Goal: Find specific page/section: Find specific page/section

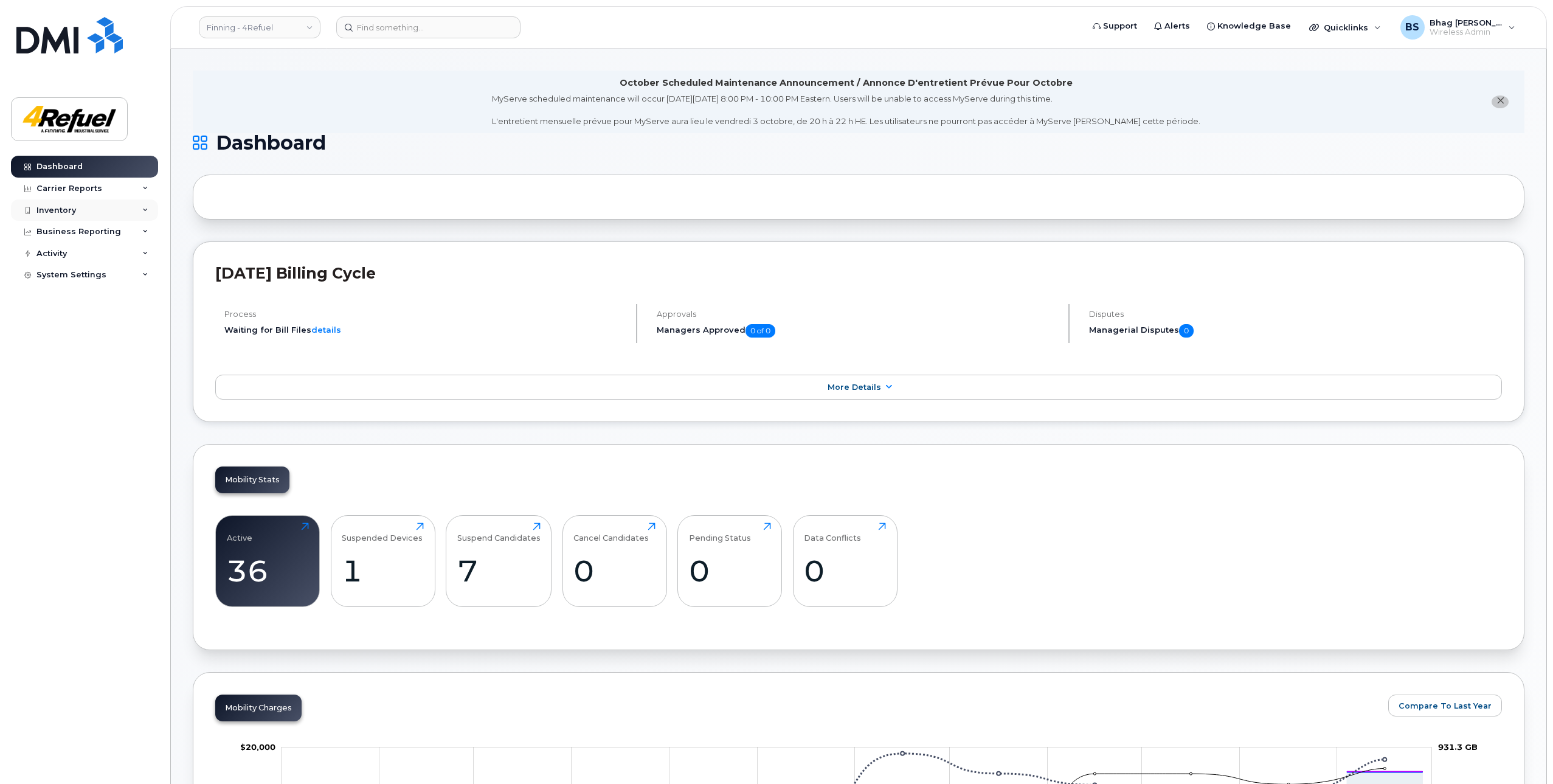
click at [50, 210] on div "Inventory" at bounding box center [56, 210] width 39 height 10
click at [60, 230] on div "Mobility Devices" at bounding box center [76, 232] width 69 height 11
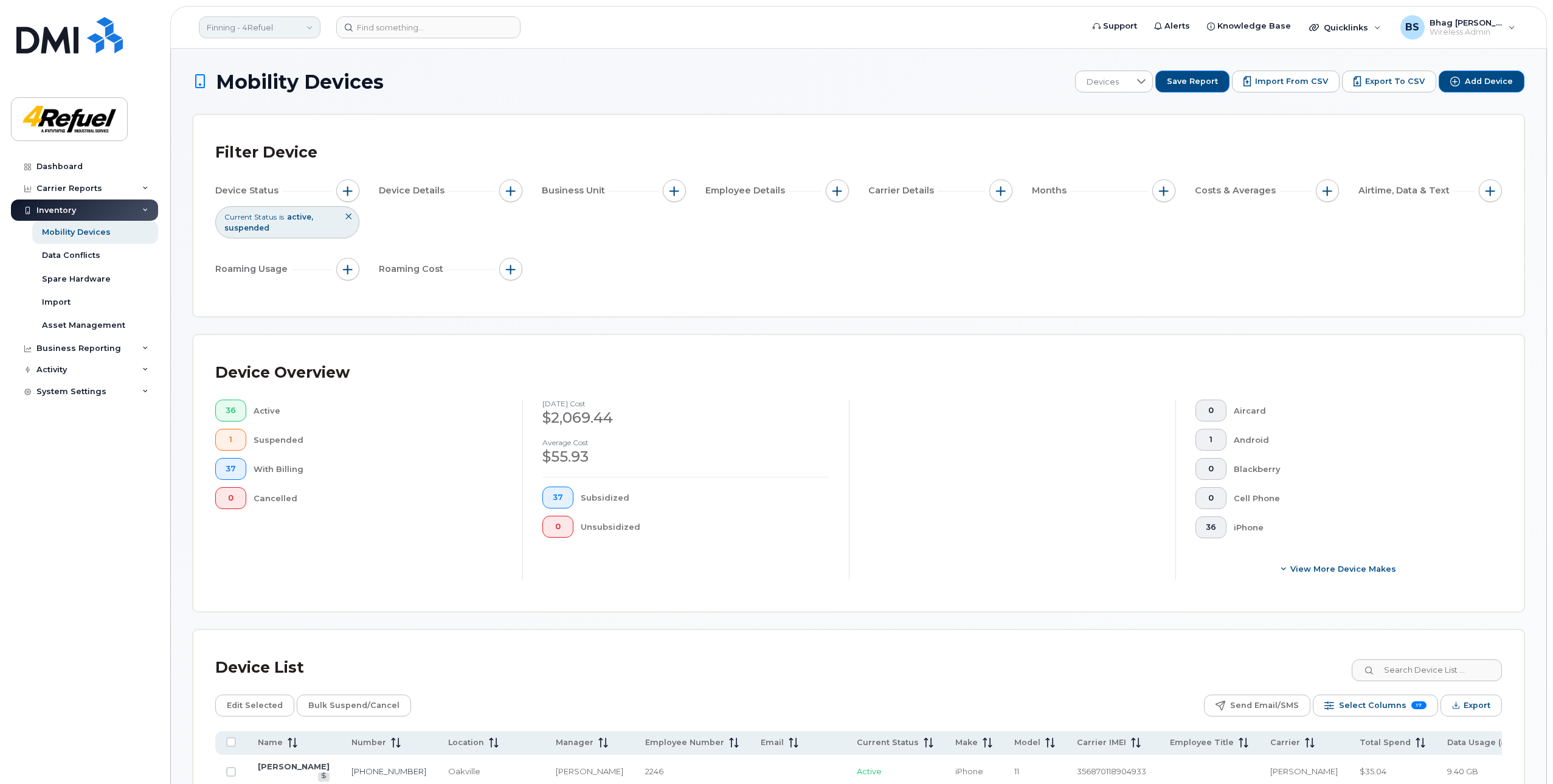
click at [270, 24] on link "Finning - 4Refuel" at bounding box center [260, 27] width 122 height 22
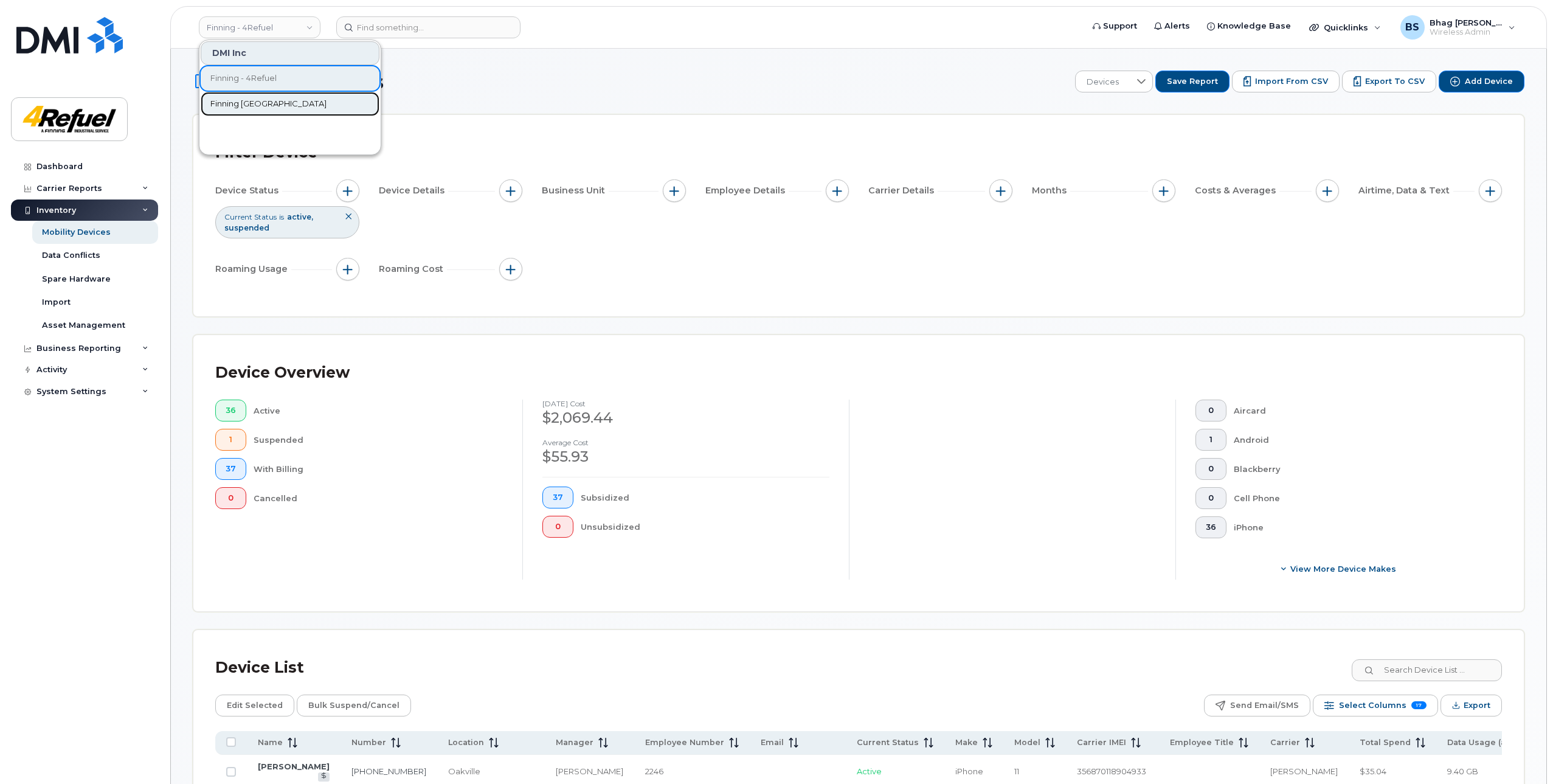
click at [255, 98] on span "Finning [GEOGRAPHIC_DATA]" at bounding box center [268, 104] width 116 height 12
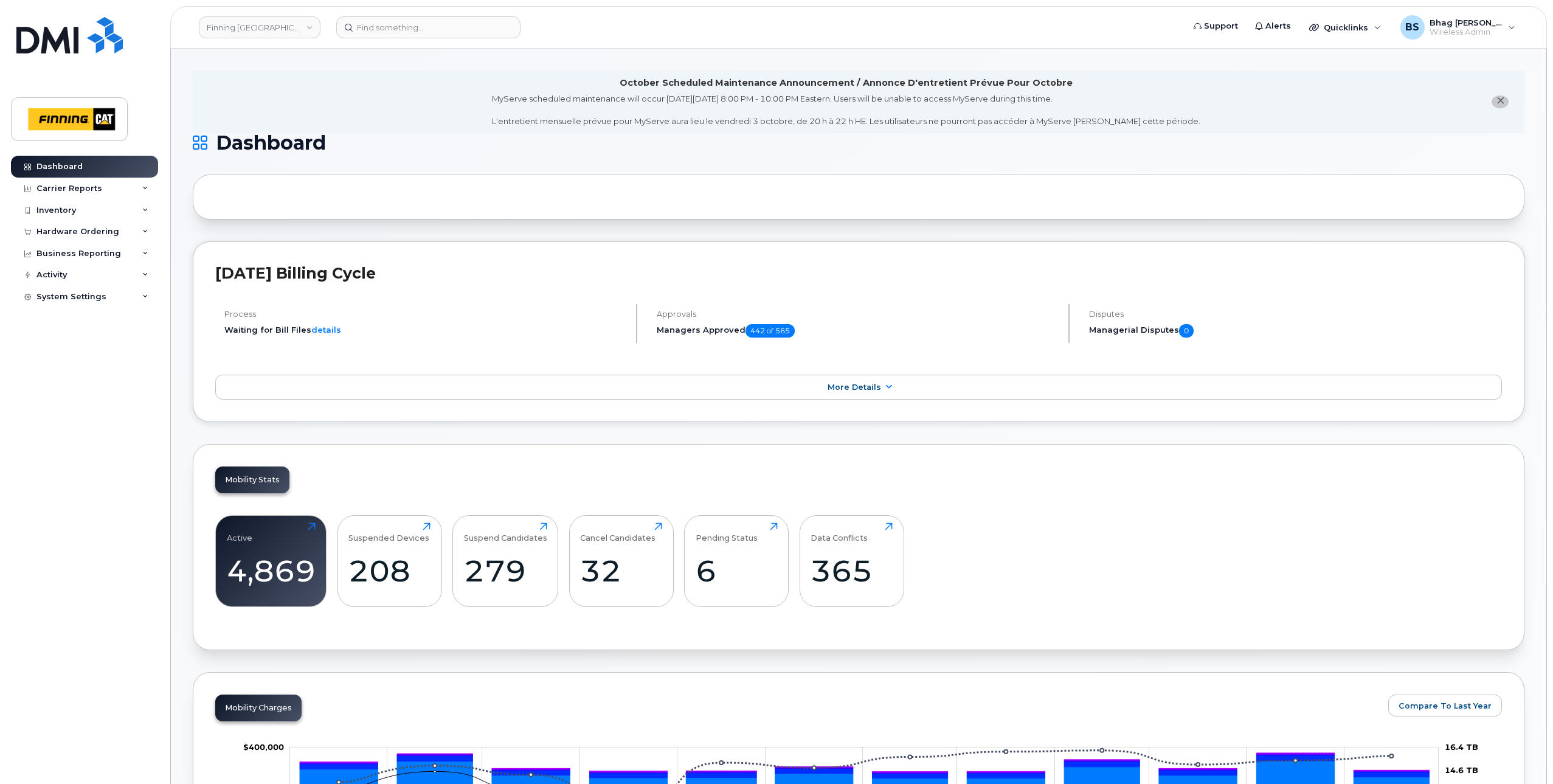
scroll to position [183, 0]
